Goal: Task Accomplishment & Management: Use online tool/utility

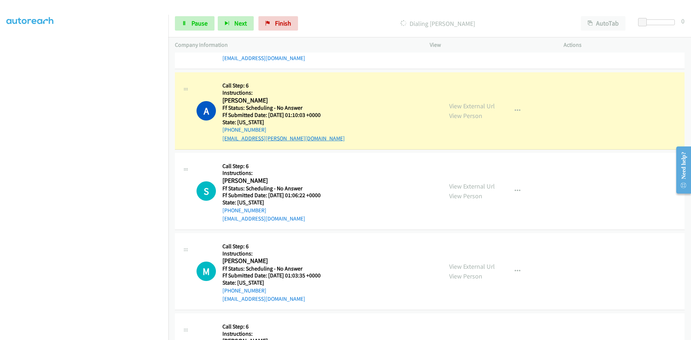
scroll to position [396, 0]
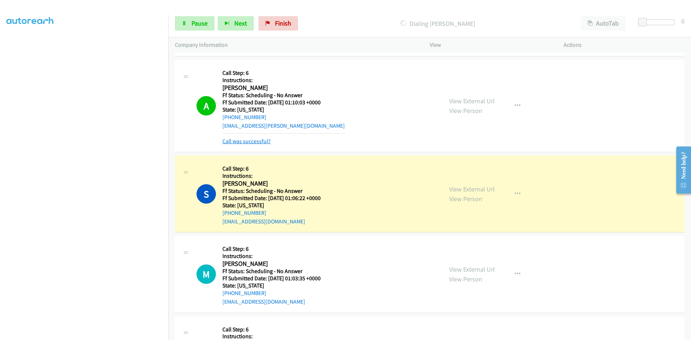
click at [264, 142] on link "Call was successful?" at bounding box center [246, 141] width 48 height 7
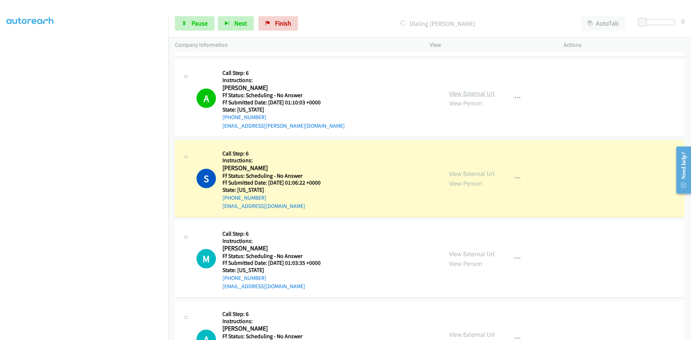
click at [476, 96] on link "View External Url" at bounding box center [472, 93] width 46 height 8
click at [488, 173] on link "View External Url" at bounding box center [472, 174] width 46 height 8
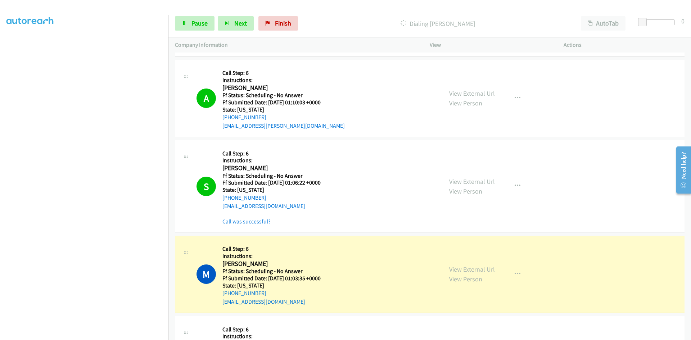
click at [262, 222] on link "Call was successful?" at bounding box center [246, 221] width 48 height 7
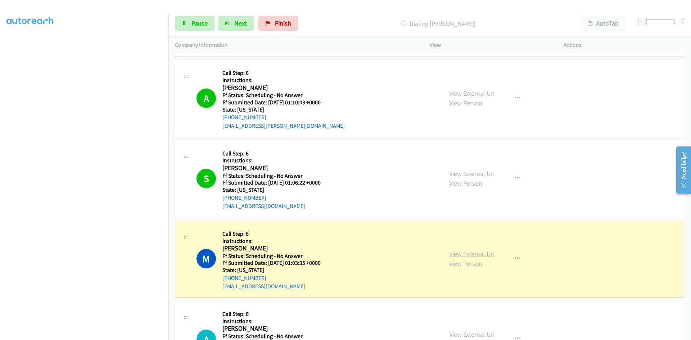
click at [477, 256] on link "View External Url" at bounding box center [472, 254] width 46 height 8
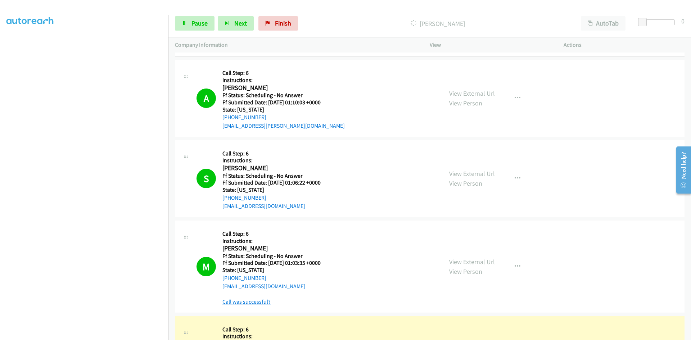
click at [265, 299] on link "Call was successful?" at bounding box center [246, 301] width 48 height 7
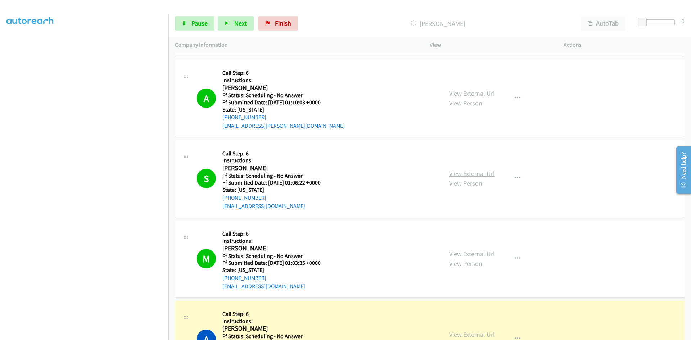
click at [469, 176] on link "View External Url" at bounding box center [472, 174] width 46 height 8
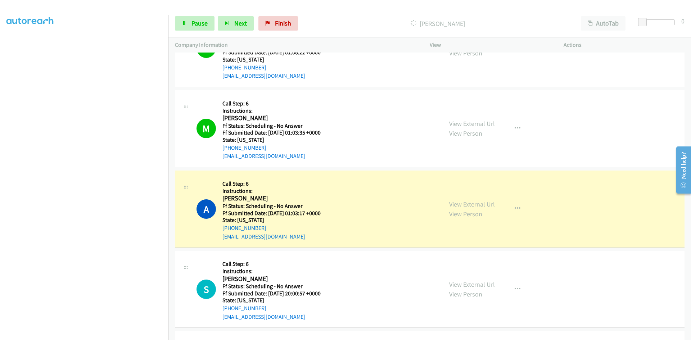
scroll to position [540, 0]
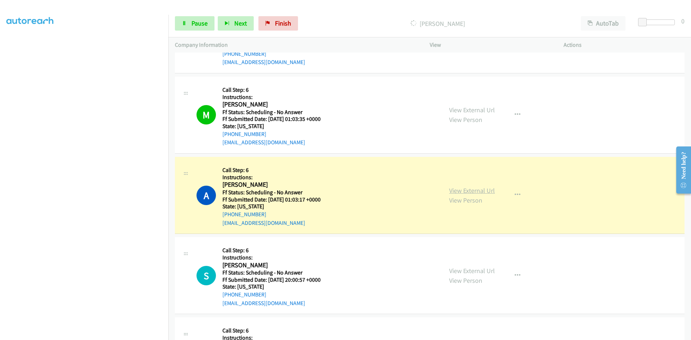
click at [456, 191] on link "View External Url" at bounding box center [472, 190] width 46 height 8
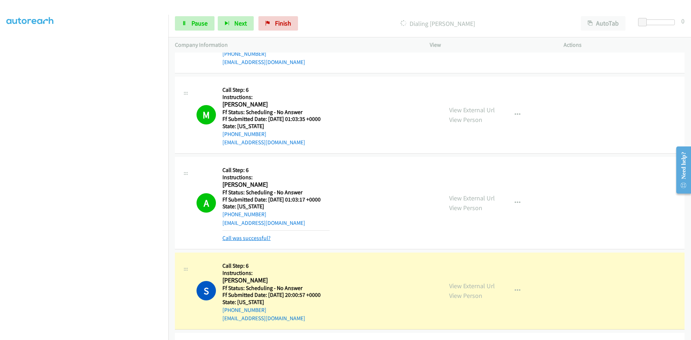
click at [252, 239] on link "Call was successful?" at bounding box center [246, 238] width 48 height 7
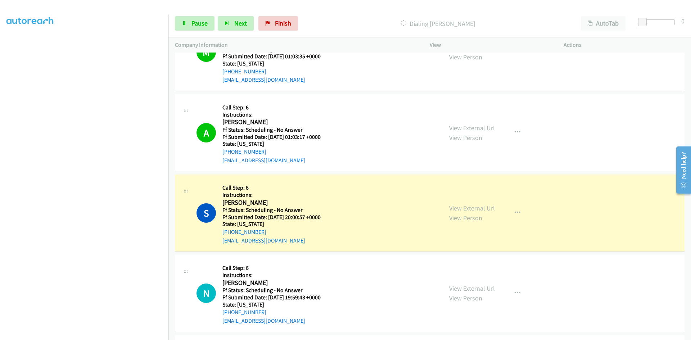
scroll to position [612, 0]
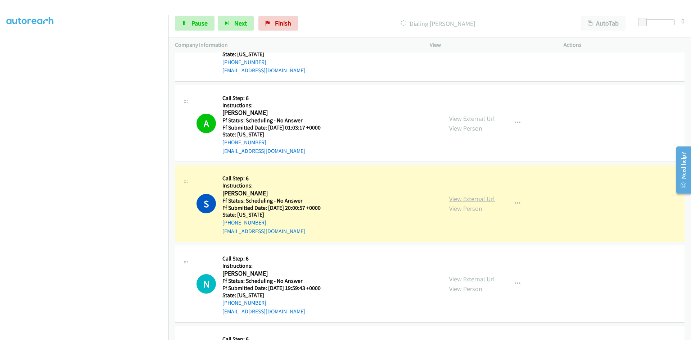
click at [473, 199] on link "View External Url" at bounding box center [472, 199] width 46 height 8
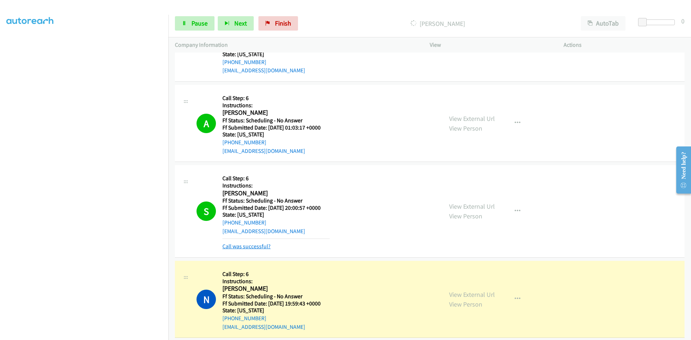
click at [258, 246] on link "Call was successful?" at bounding box center [246, 246] width 48 height 7
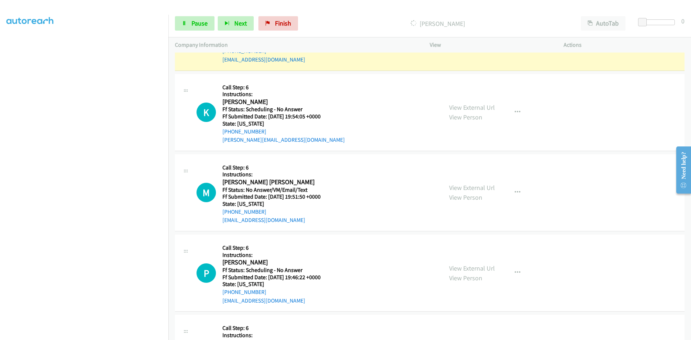
scroll to position [828, 0]
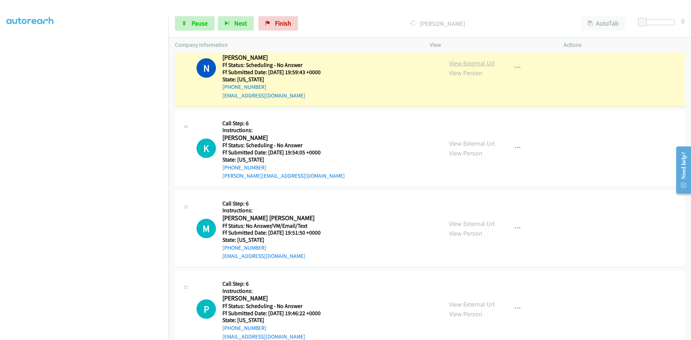
click at [470, 62] on link "View External Url" at bounding box center [472, 63] width 46 height 8
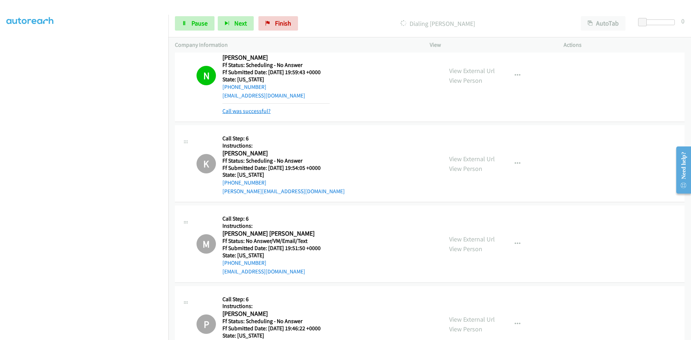
click at [264, 112] on link "Call was successful?" at bounding box center [246, 111] width 48 height 7
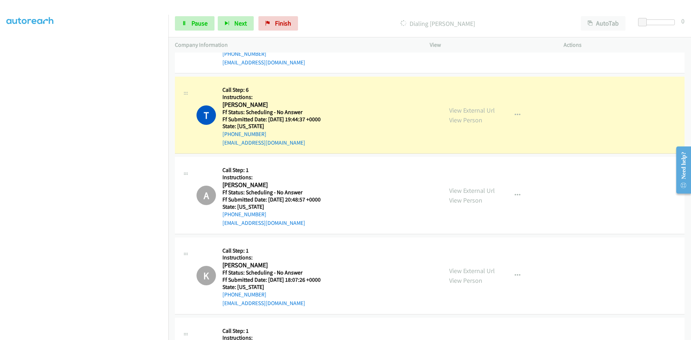
scroll to position [1116, 0]
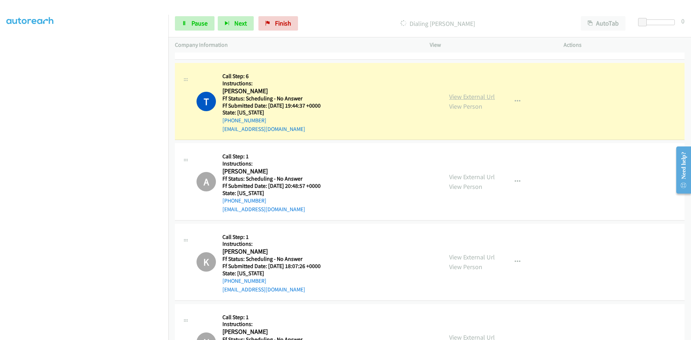
click at [470, 98] on link "View External Url" at bounding box center [472, 97] width 46 height 8
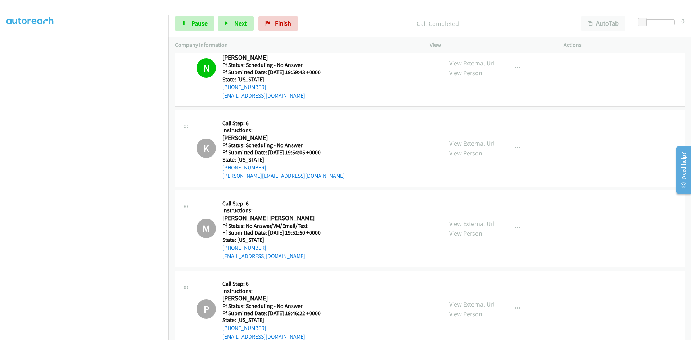
scroll to position [792, 0]
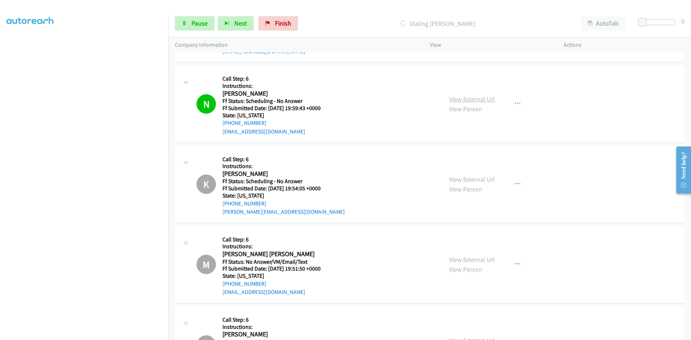
click at [478, 99] on link "View External Url" at bounding box center [472, 99] width 46 height 8
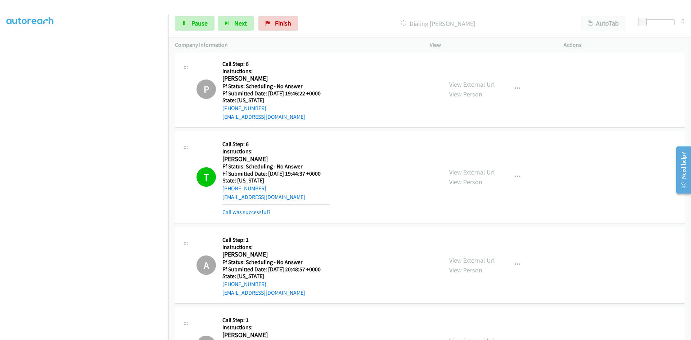
scroll to position [1080, 0]
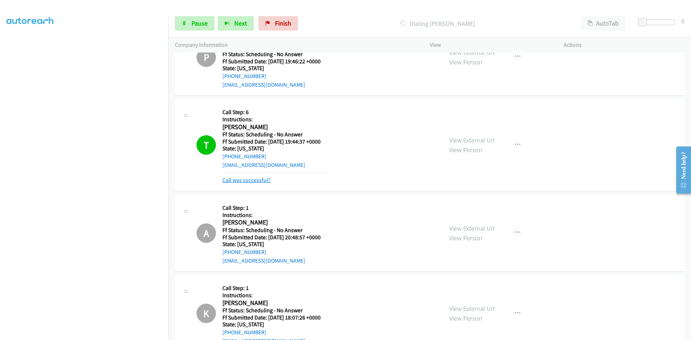
click at [232, 181] on link "Call was successful?" at bounding box center [246, 180] width 48 height 7
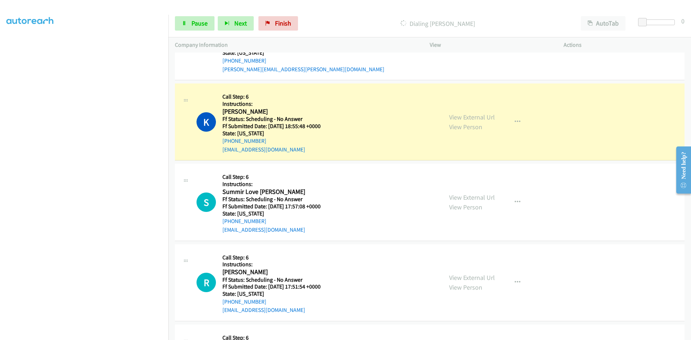
scroll to position [1584, 0]
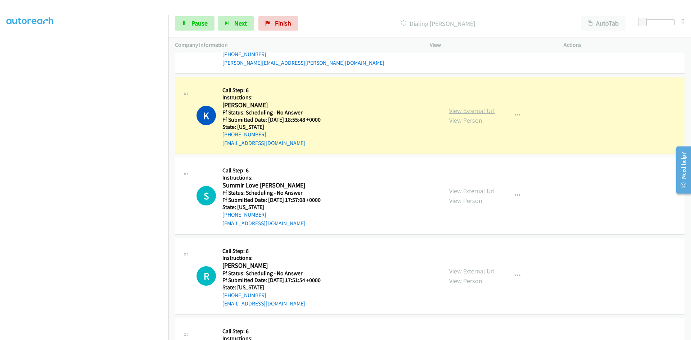
click at [471, 112] on link "View External Url" at bounding box center [472, 111] width 46 height 8
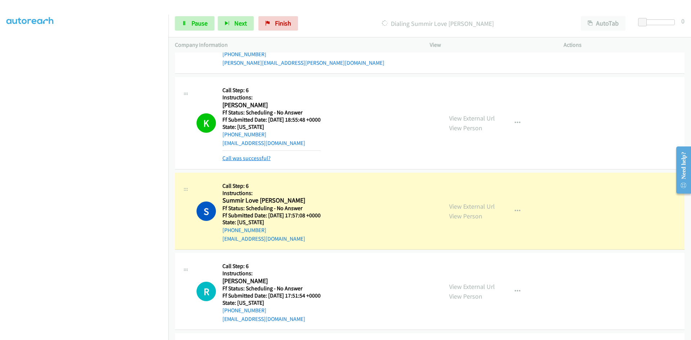
click at [245, 158] on link "Call was successful?" at bounding box center [246, 158] width 48 height 7
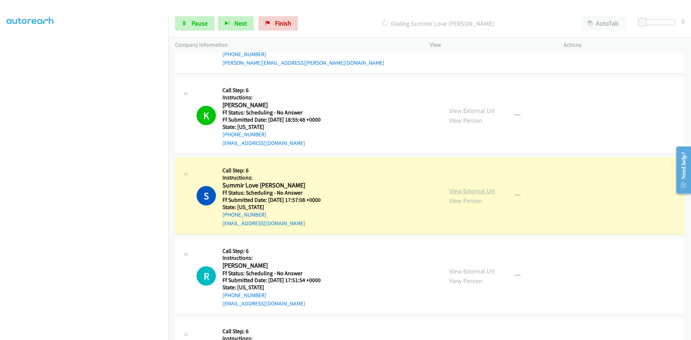
click at [476, 192] on link "View External Url" at bounding box center [472, 191] width 46 height 8
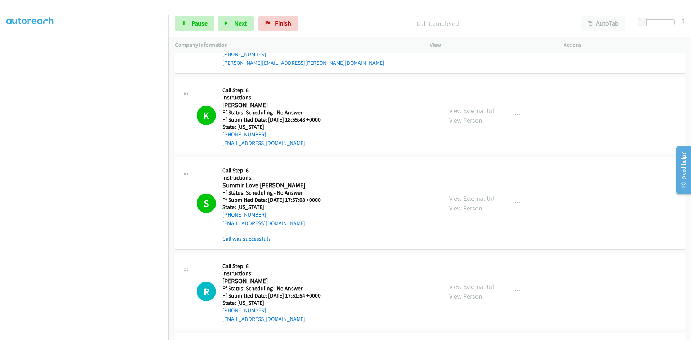
click at [253, 239] on link "Call was successful?" at bounding box center [246, 238] width 48 height 7
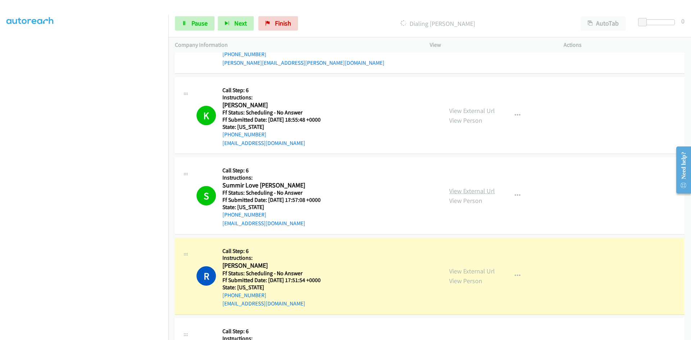
click at [455, 191] on link "View External Url" at bounding box center [472, 191] width 46 height 8
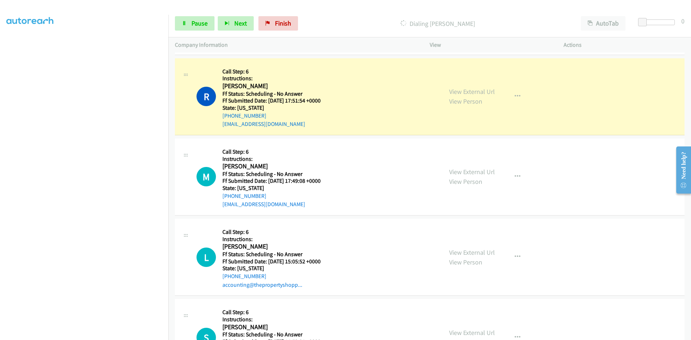
scroll to position [1764, 0]
click at [489, 93] on link "View External Url" at bounding box center [472, 91] width 46 height 8
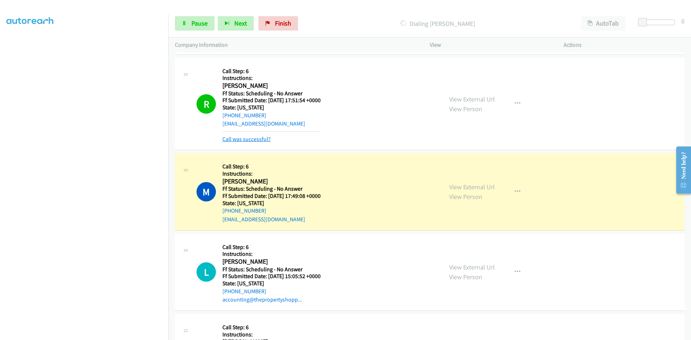
click at [261, 139] on link "Call was successful?" at bounding box center [246, 139] width 48 height 7
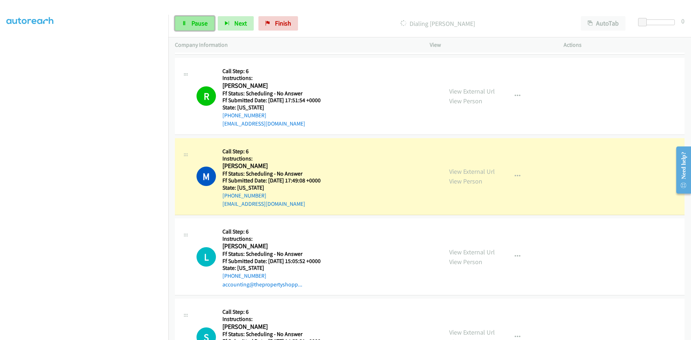
click at [205, 22] on span "Pause" at bounding box center [199, 23] width 16 height 8
click at [456, 171] on link "View External Url" at bounding box center [472, 171] width 46 height 8
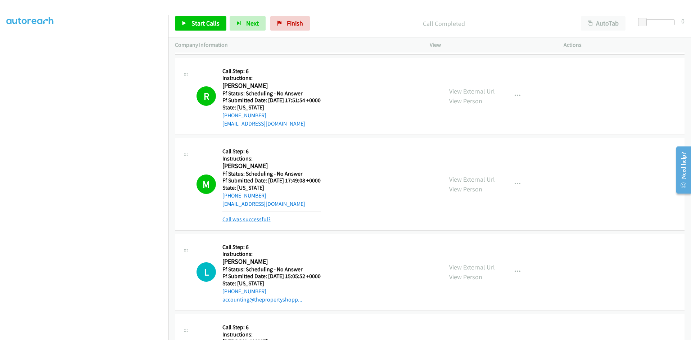
click at [230, 220] on link "Call was successful?" at bounding box center [246, 219] width 48 height 7
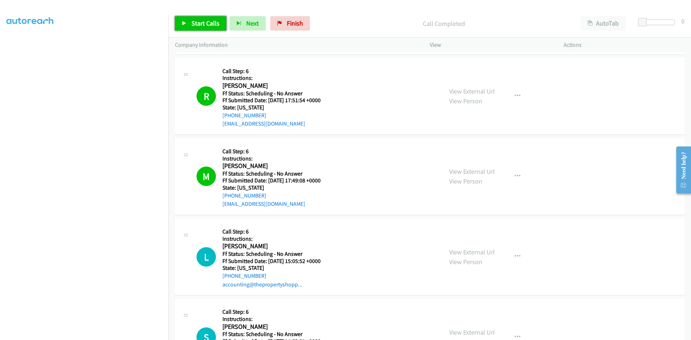
click at [209, 24] on span "Start Calls" at bounding box center [205, 23] width 28 height 8
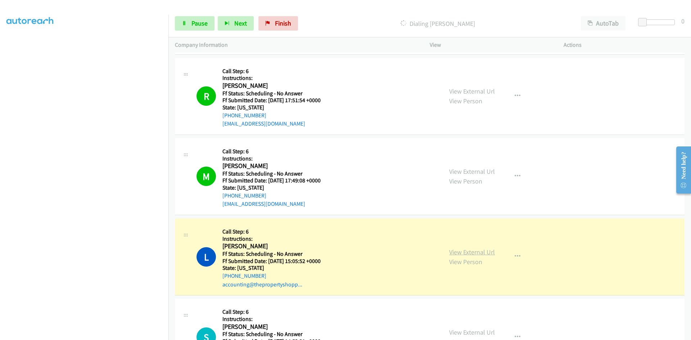
click at [462, 251] on link "View External Url" at bounding box center [472, 252] width 46 height 8
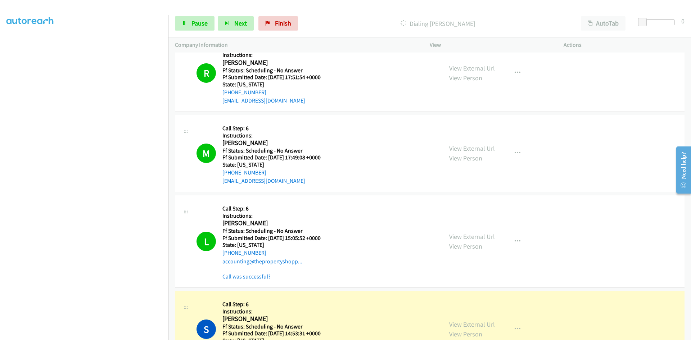
scroll to position [1836, 0]
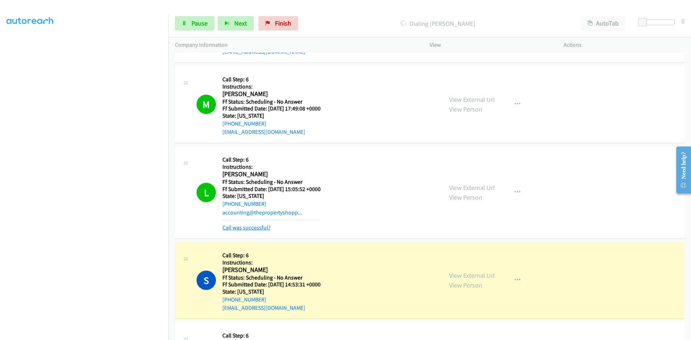
click at [256, 229] on link "Call was successful?" at bounding box center [246, 227] width 48 height 7
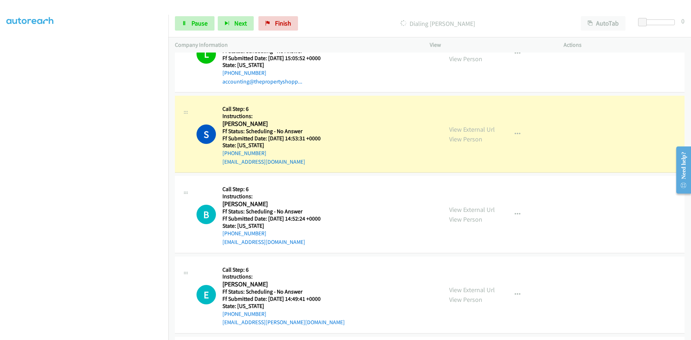
scroll to position [1980, 0]
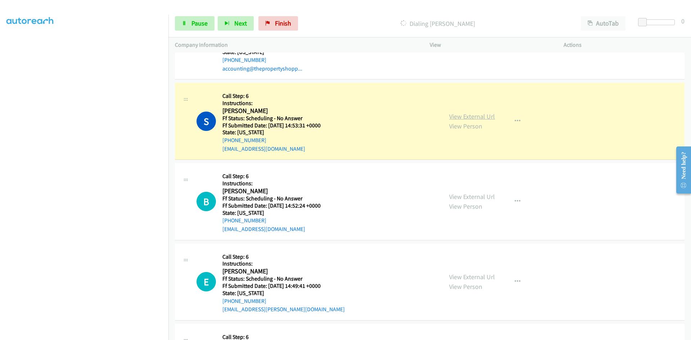
click at [465, 118] on link "View External Url" at bounding box center [472, 116] width 46 height 8
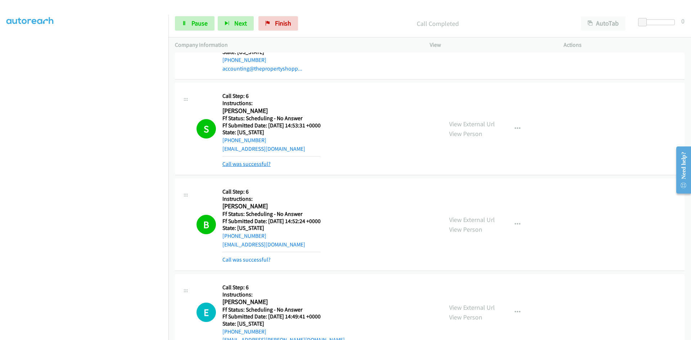
click at [230, 166] on link "Call was successful?" at bounding box center [246, 164] width 48 height 7
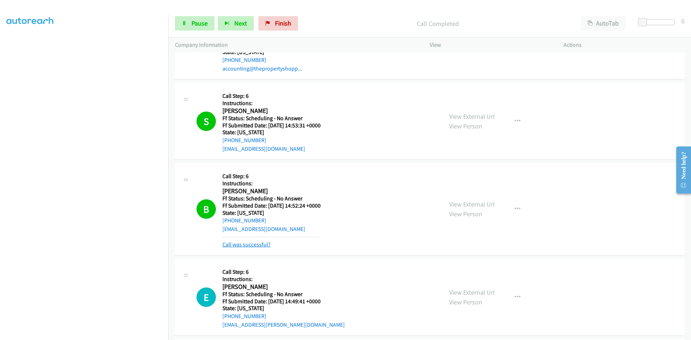
click at [253, 244] on link "Call was successful?" at bounding box center [246, 244] width 48 height 7
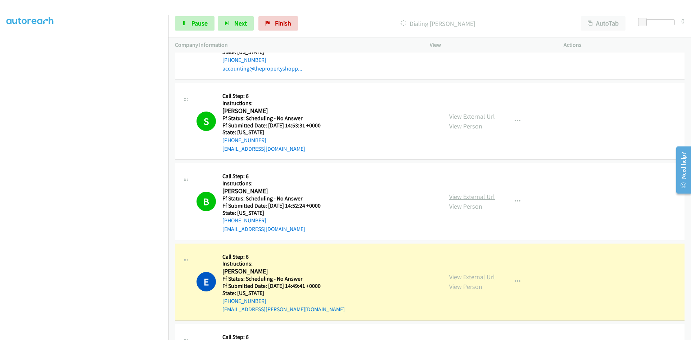
click at [481, 196] on link "View External Url" at bounding box center [472, 197] width 46 height 8
click at [482, 276] on link "View External Url" at bounding box center [472, 277] width 46 height 8
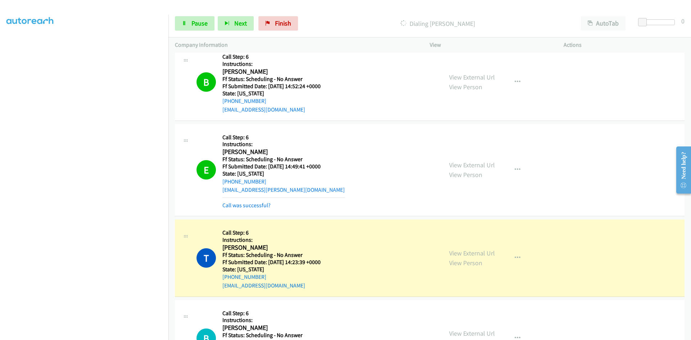
scroll to position [2124, 0]
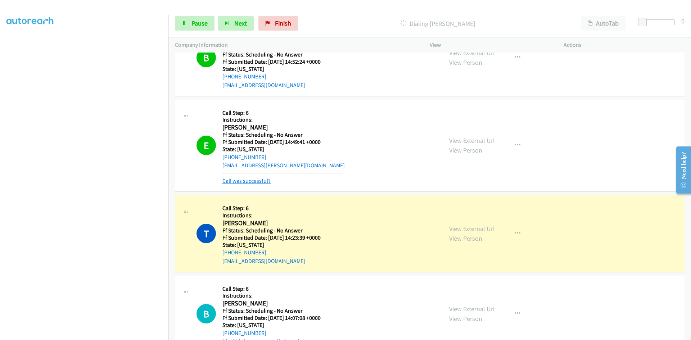
click at [263, 180] on link "Call was successful?" at bounding box center [246, 180] width 48 height 7
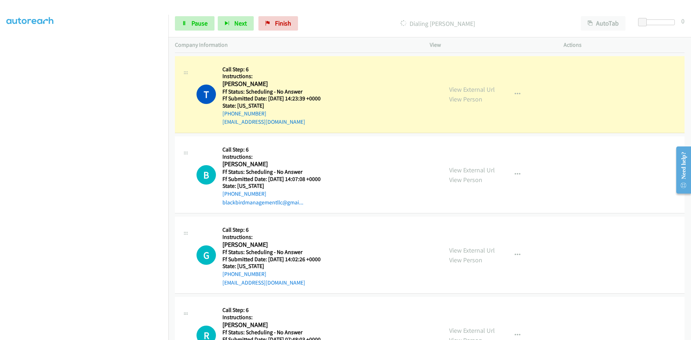
scroll to position [2268, 0]
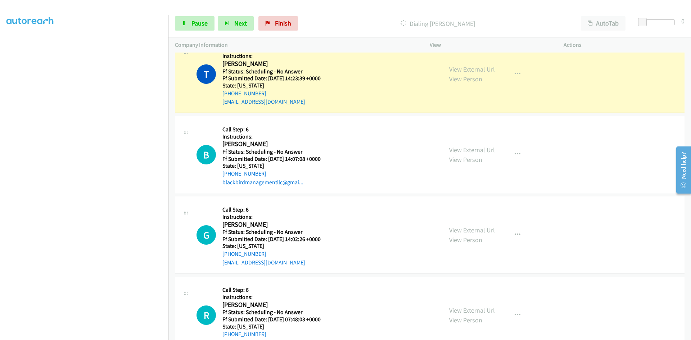
click at [462, 71] on link "View External Url" at bounding box center [472, 69] width 46 height 8
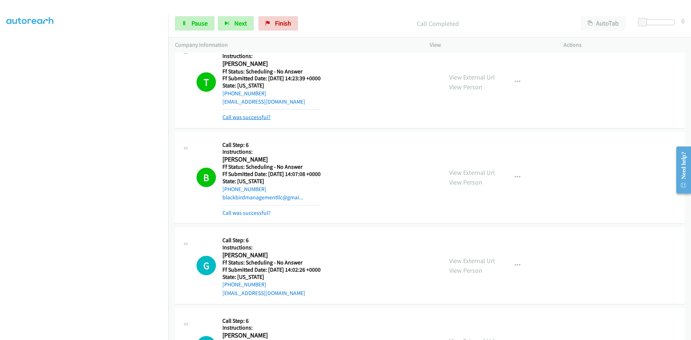
click at [254, 116] on link "Call was successful?" at bounding box center [246, 117] width 48 height 7
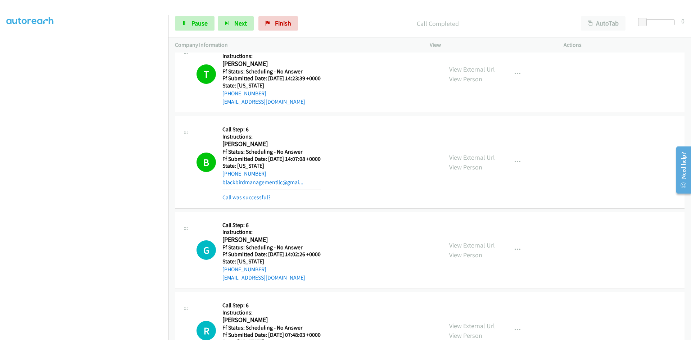
click at [263, 195] on link "Call was successful?" at bounding box center [246, 197] width 48 height 7
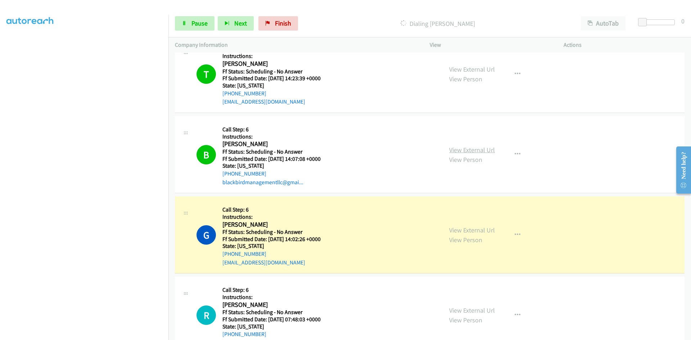
click at [491, 148] on link "View External Url" at bounding box center [472, 150] width 46 height 8
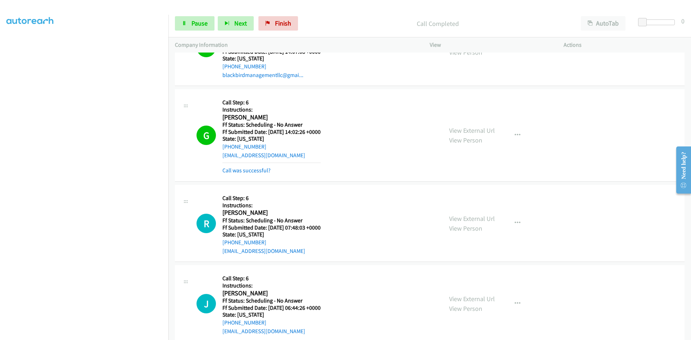
scroll to position [2376, 0]
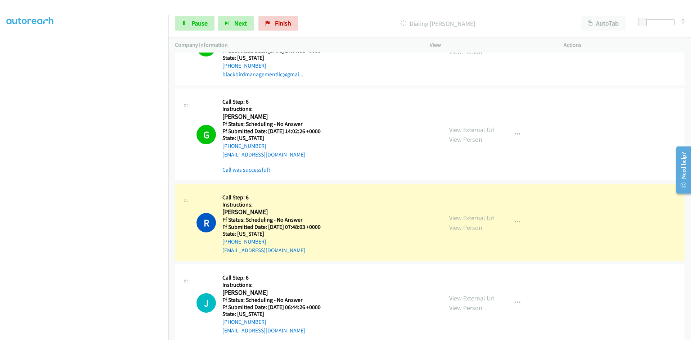
click at [261, 170] on link "Call was successful?" at bounding box center [246, 169] width 48 height 7
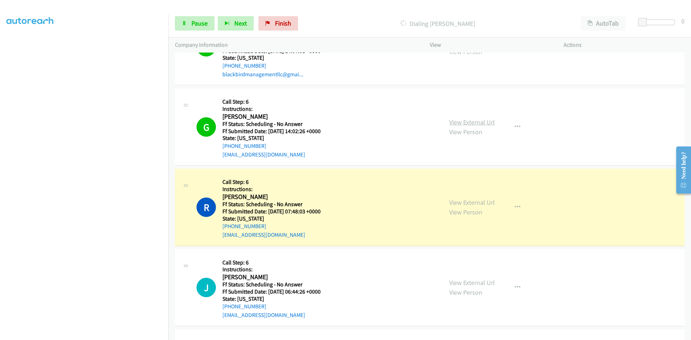
click at [486, 123] on link "View External Url" at bounding box center [472, 122] width 46 height 8
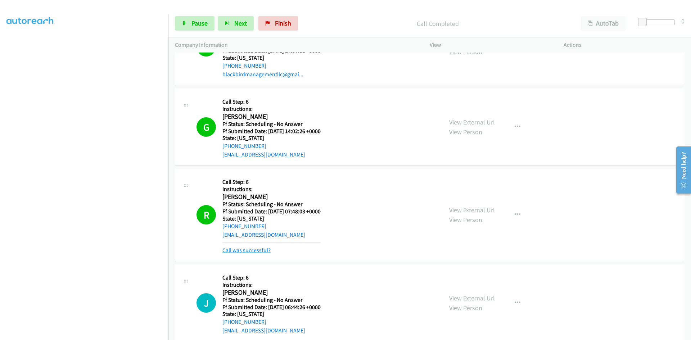
click at [260, 249] on link "Call was successful?" at bounding box center [246, 250] width 48 height 7
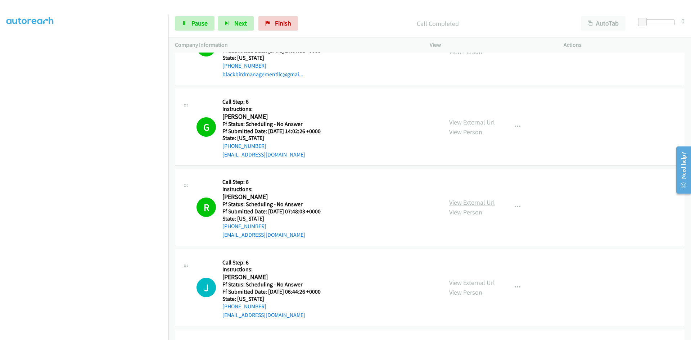
click at [472, 205] on link "View External Url" at bounding box center [472, 202] width 46 height 8
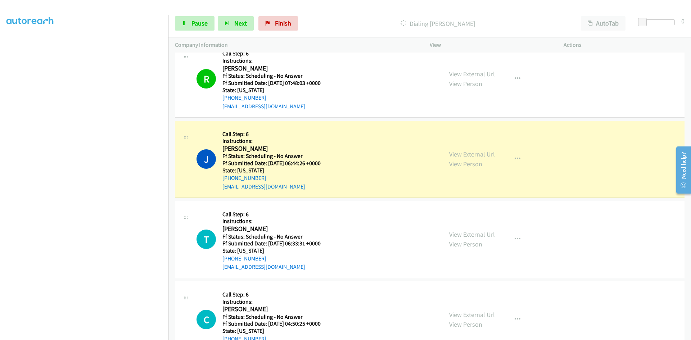
scroll to position [2520, 0]
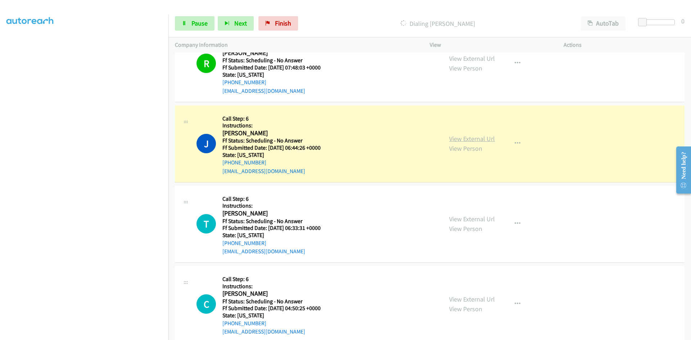
click at [464, 139] on link "View External Url" at bounding box center [472, 139] width 46 height 8
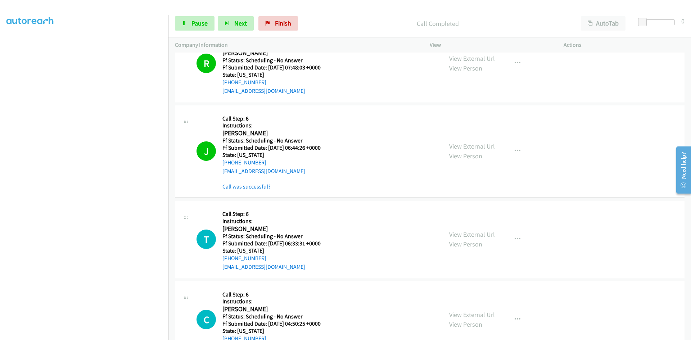
click at [266, 185] on link "Call was successful?" at bounding box center [246, 186] width 48 height 7
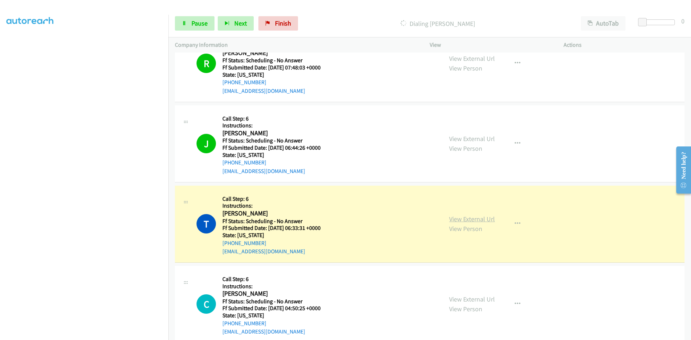
click at [469, 218] on link "View External Url" at bounding box center [472, 219] width 46 height 8
click at [207, 25] on link "Pause" at bounding box center [195, 23] width 40 height 14
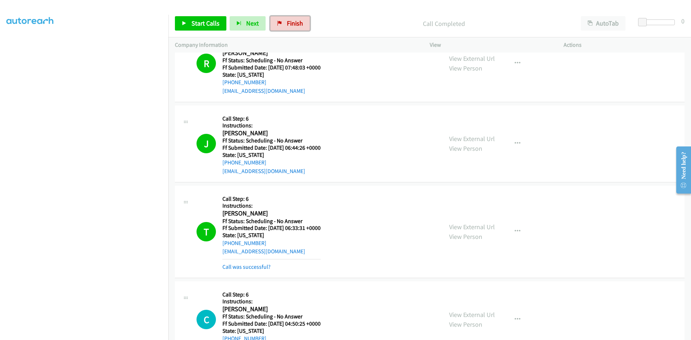
drag, startPoint x: 293, startPoint y: 25, endPoint x: 387, endPoint y: 37, distance: 94.4
click at [293, 25] on span "Finish" at bounding box center [295, 23] width 16 height 8
